Goal: Task Accomplishment & Management: Manage account settings

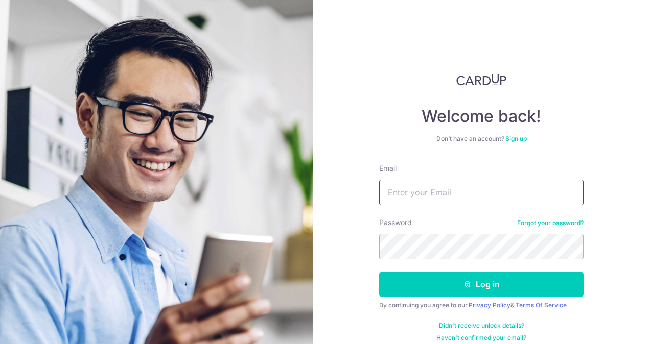
click at [427, 200] on input "Email" at bounding box center [481, 193] width 204 height 26
type input "a"
type input "[EMAIL_ADDRESS][DOMAIN_NAME]"
click at [379, 272] on button "Log in" at bounding box center [481, 285] width 204 height 26
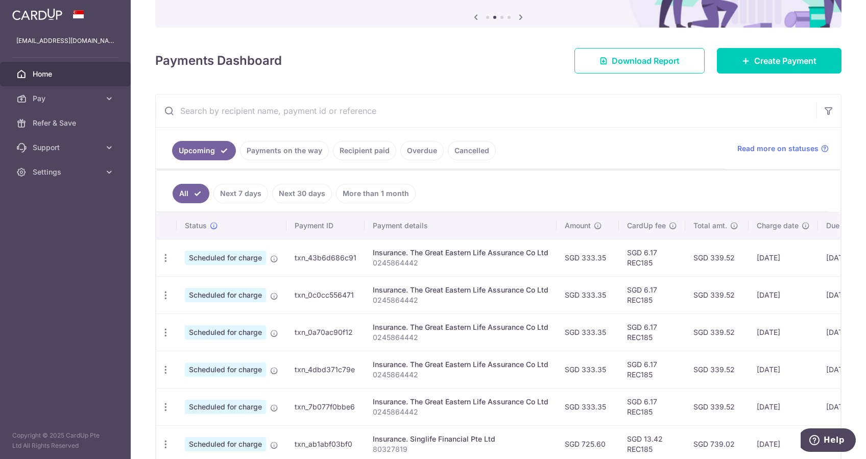
scroll to position [85, 0]
